Goal: Transaction & Acquisition: Purchase product/service

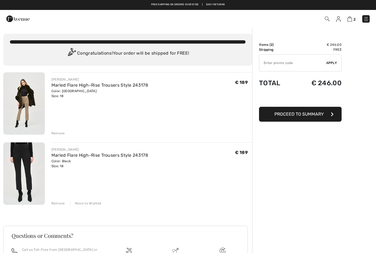
click at [19, 103] on img at bounding box center [24, 103] width 42 height 62
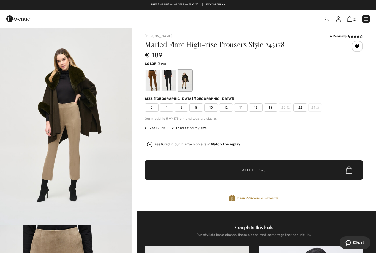
click at [367, 21] on img at bounding box center [367, 19] width 6 height 6
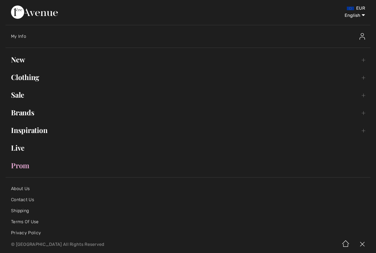
click at [20, 90] on link "Sale Toggle submenu" at bounding box center [188, 95] width 365 height 12
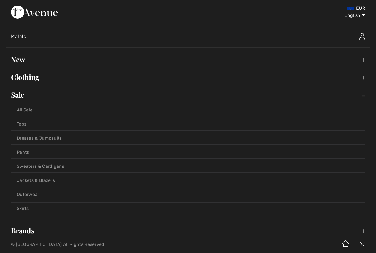
click at [22, 109] on link "All Sale" at bounding box center [188, 110] width 354 height 12
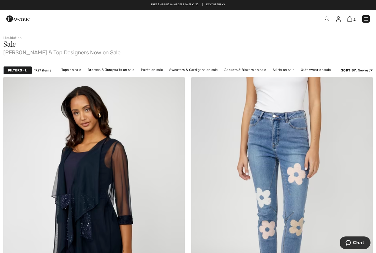
click at [27, 71] on span "1" at bounding box center [25, 70] width 4 height 5
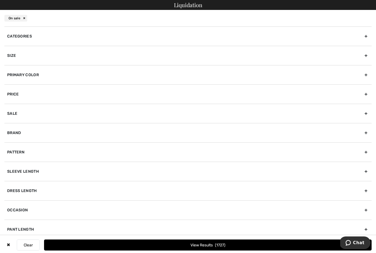
click at [54, 134] on div "Brand" at bounding box center [188, 132] width 368 height 19
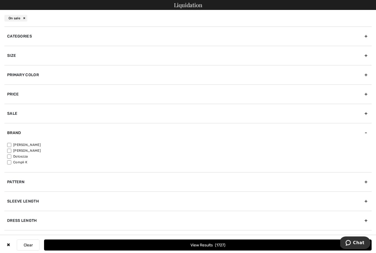
click at [30, 145] on label "[PERSON_NAME]" at bounding box center [189, 144] width 365 height 5
click at [11, 145] on input"] "[PERSON_NAME]" at bounding box center [9, 145] width 4 height 4
checkbox input"] "true"
click at [47, 56] on div "Size" at bounding box center [188, 55] width 368 height 19
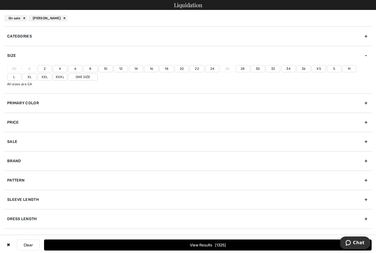
click at [199, 68] on label "22" at bounding box center [197, 68] width 14 height 7
click at [0, 0] on input"] "22" at bounding box center [0, 0] width 0 height 0
click at [182, 69] on label "20" at bounding box center [182, 68] width 14 height 7
click at [0, 0] on input"] "20" at bounding box center [0, 0] width 0 height 0
click at [209, 70] on label "24" at bounding box center [212, 68] width 14 height 7
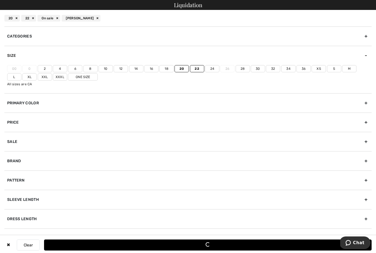
click at [0, 0] on input"] "24" at bounding box center [0, 0] width 0 height 0
click at [53, 77] on label "Xxxl" at bounding box center [60, 76] width 14 height 7
click at [0, 0] on input"] "Xxxl" at bounding box center [0, 0] width 0 height 0
click at [38, 75] on label "Xxl" at bounding box center [45, 76] width 14 height 7
click at [0, 0] on input"] "Xxl" at bounding box center [0, 0] width 0 height 0
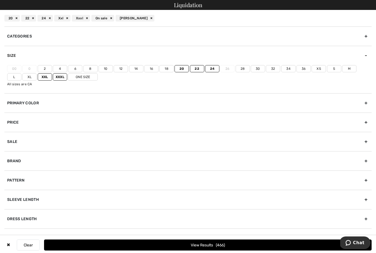
click at [224, 245] on span "466" at bounding box center [220, 245] width 9 height 5
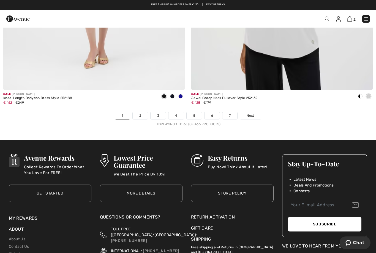
scroll to position [5358, 0]
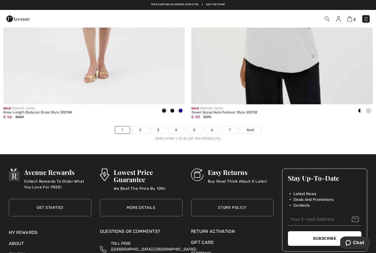
click at [257, 126] on link "Next" at bounding box center [250, 129] width 21 height 7
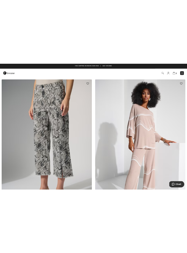
scroll to position [1621, 0]
